Goal: Information Seeking & Learning: Learn about a topic

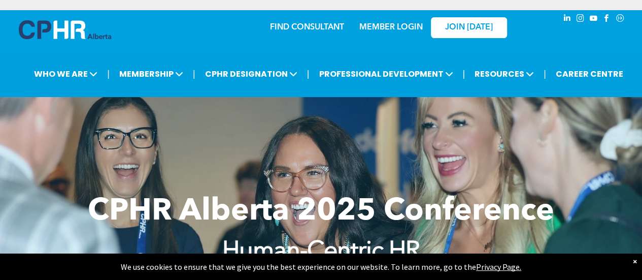
click at [63, 32] on img at bounding box center [65, 29] width 92 height 19
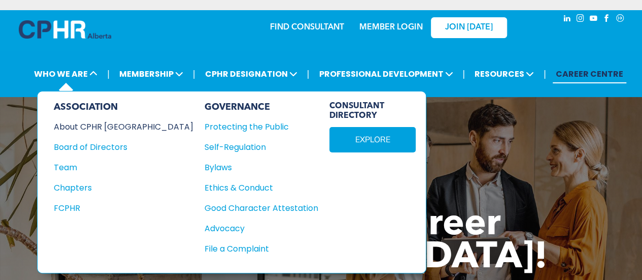
click at [92, 124] on div "About CPHR [GEOGRAPHIC_DATA]" at bounding box center [117, 126] width 126 height 13
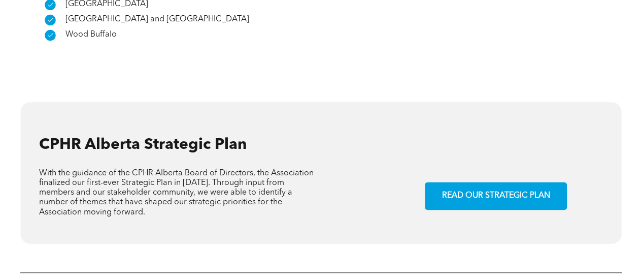
scroll to position [735, 0]
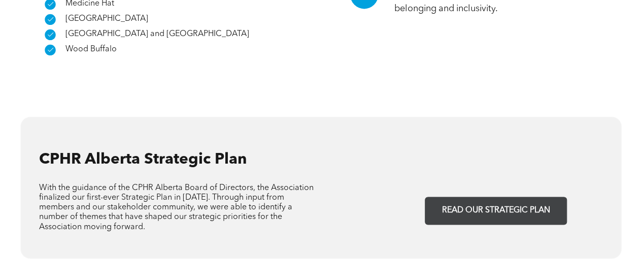
click at [468, 201] on span "READ OUR STRATEGIC PLAN" at bounding box center [496, 211] width 115 height 20
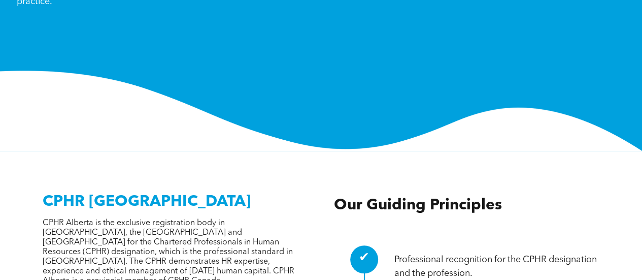
scroll to position [0, 0]
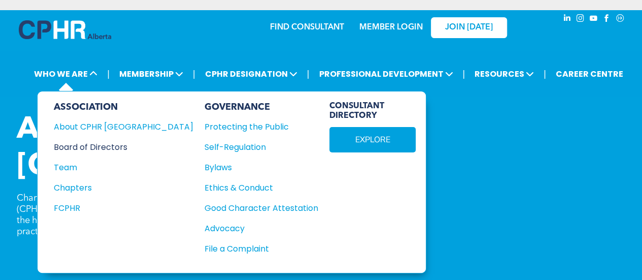
click at [83, 143] on div "Board of Directors" at bounding box center [117, 147] width 126 height 13
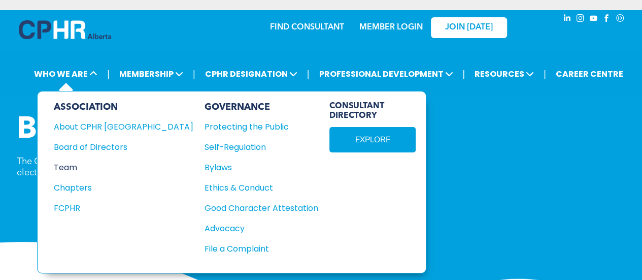
click at [71, 166] on div "Team" at bounding box center [117, 167] width 126 height 13
